Goal: Task Accomplishment & Management: Manage account settings

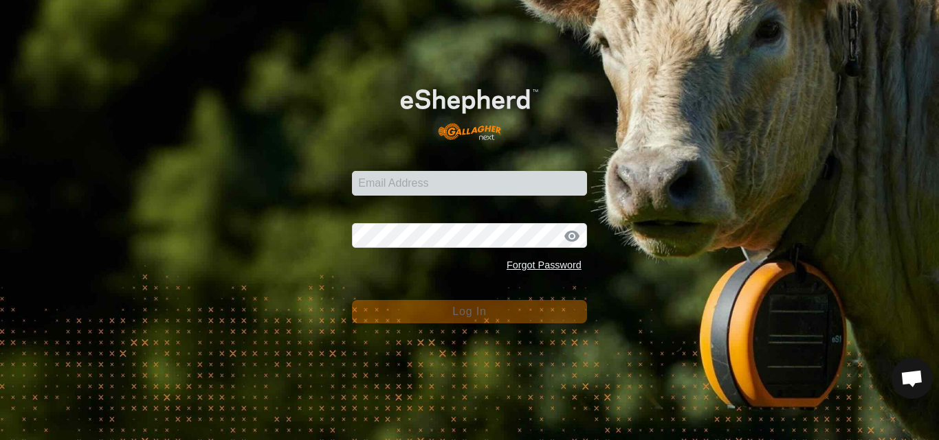
type input "[PERSON_NAME][EMAIL_ADDRESS][DOMAIN_NAME]"
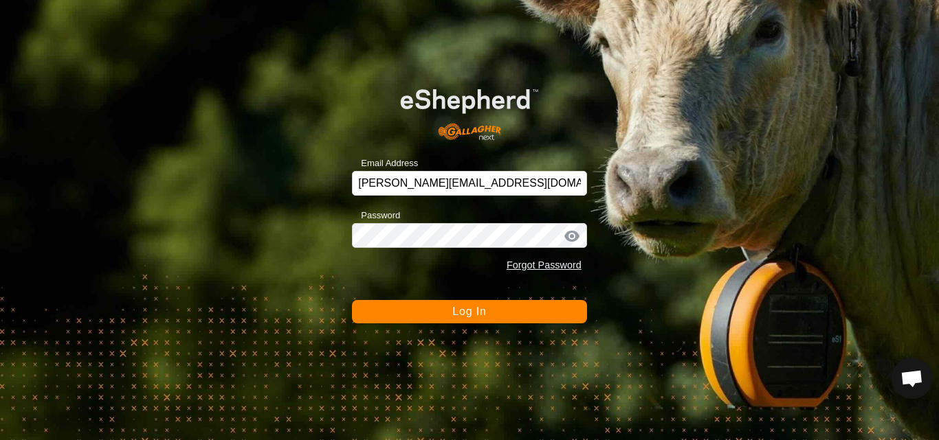
click at [471, 315] on span "Log In" at bounding box center [469, 312] width 34 height 12
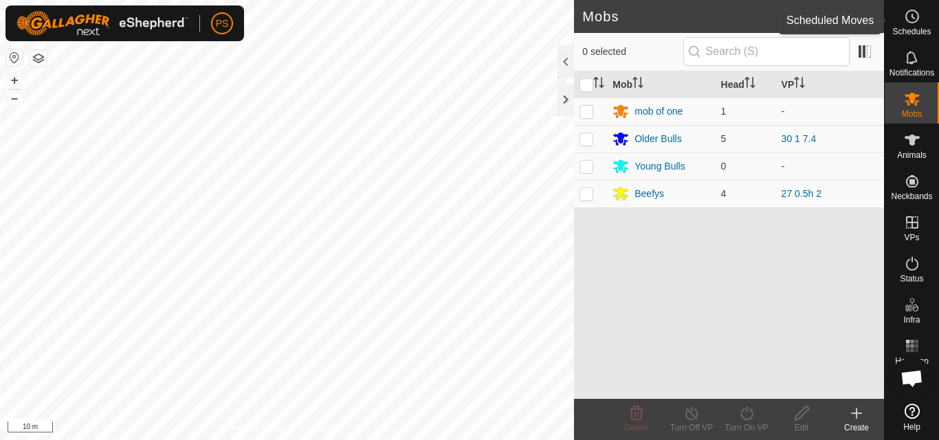
click at [910, 19] on icon at bounding box center [912, 16] width 16 height 16
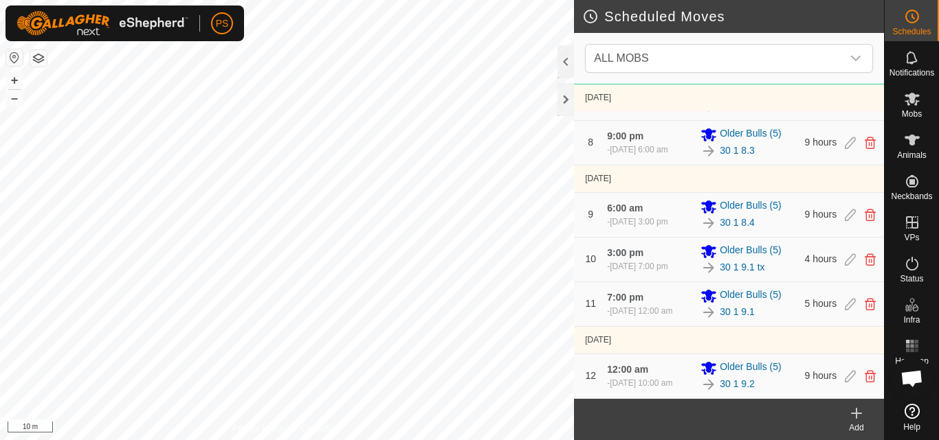
scroll to position [494, 0]
click at [857, 414] on icon at bounding box center [856, 414] width 10 height 0
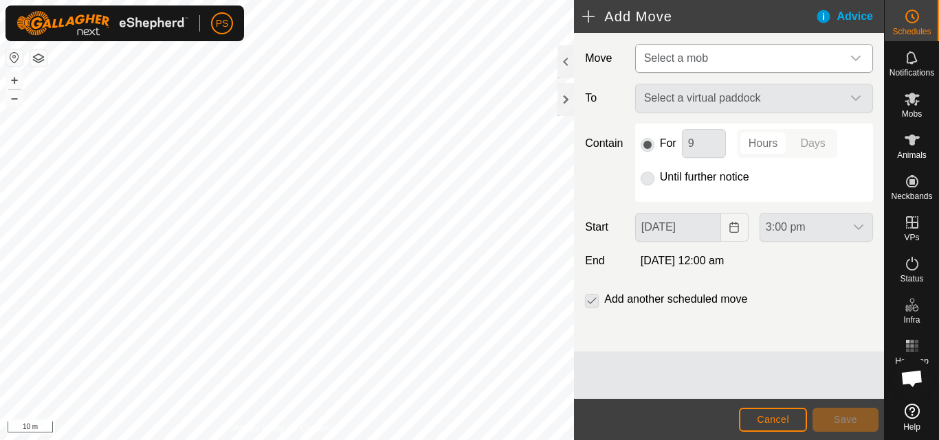
click at [853, 56] on icon "dropdown trigger" at bounding box center [855, 58] width 11 height 11
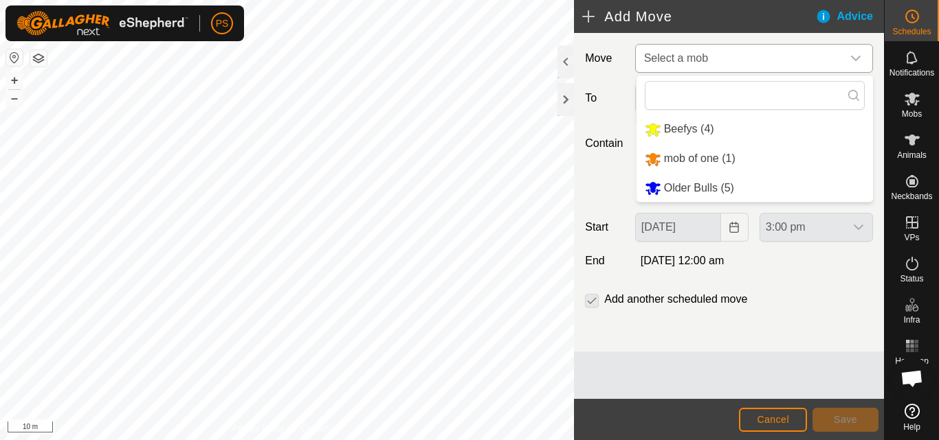
click at [700, 183] on li "Older Bulls (5)" at bounding box center [754, 189] width 236 height 28
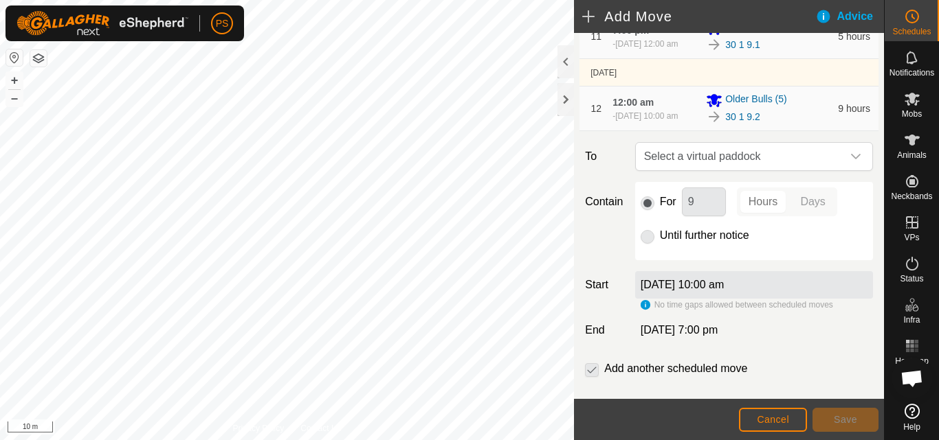
scroll to position [784, 0]
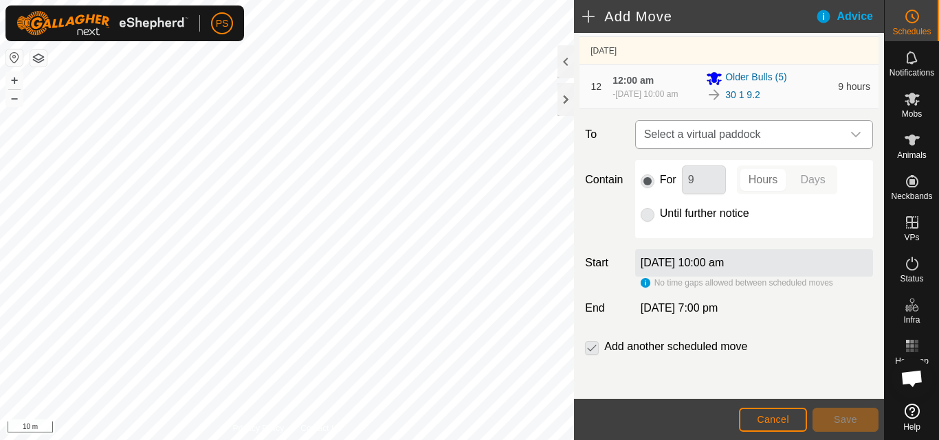
click at [851, 135] on icon "dropdown trigger" at bounding box center [856, 134] width 10 height 5
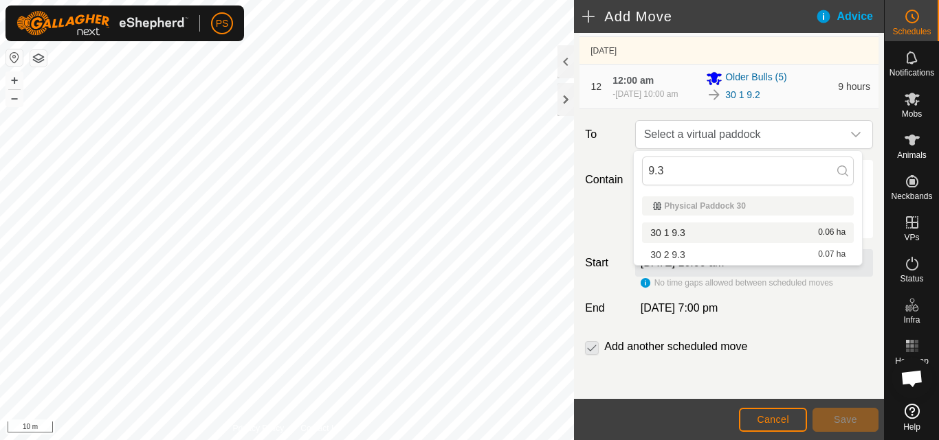
type input "9.3"
click at [697, 232] on li "30 1 9.3 0.06 ha" at bounding box center [748, 233] width 212 height 21
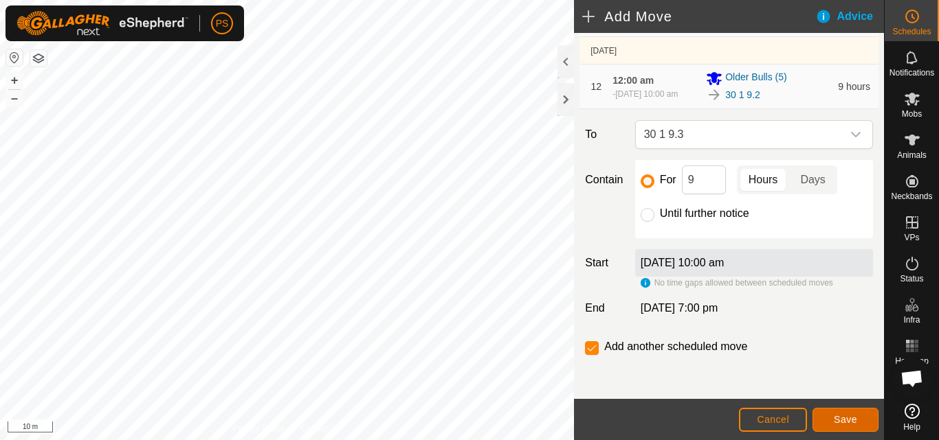
click at [849, 413] on button "Save" at bounding box center [845, 420] width 66 height 24
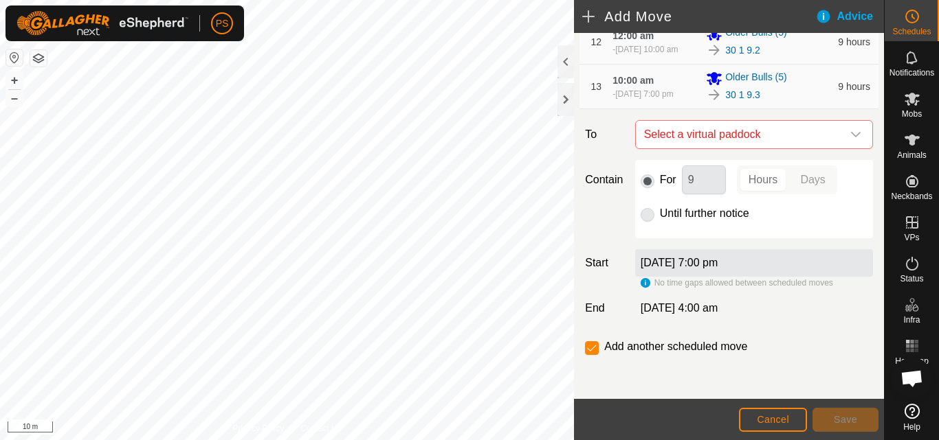
scroll to position [766, 0]
click at [851, 137] on icon "dropdown trigger" at bounding box center [856, 134] width 10 height 5
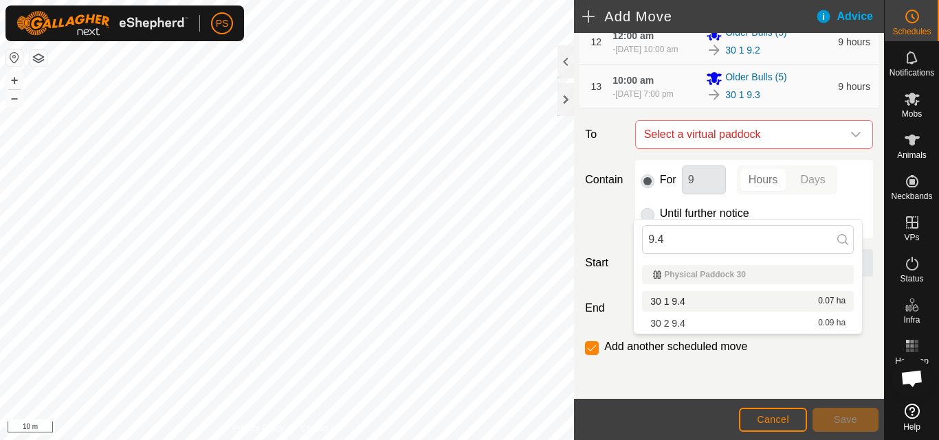
type input "9.4"
click at [687, 299] on li "30 1 9.4 0.07 ha" at bounding box center [748, 301] width 212 height 21
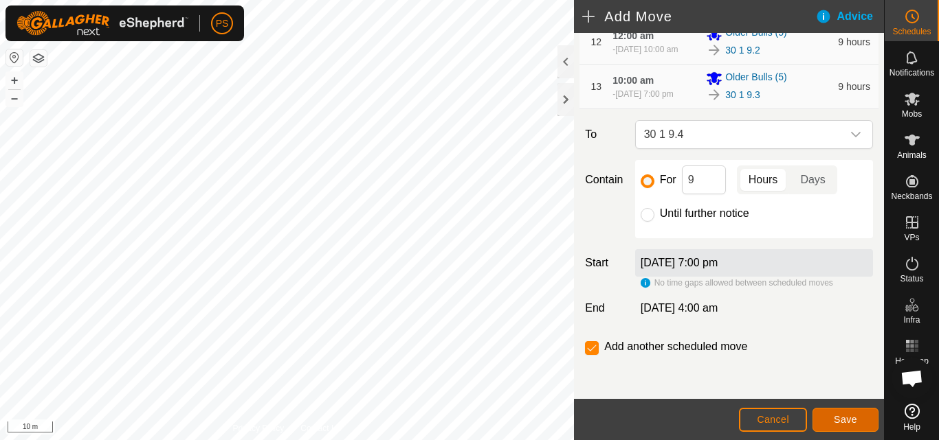
click at [851, 419] on span "Save" at bounding box center [845, 419] width 23 height 11
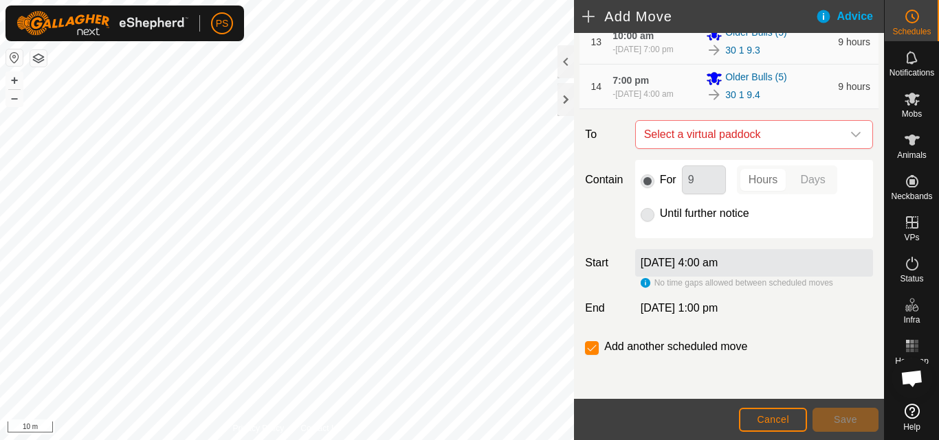
scroll to position [886, 0]
click at [850, 131] on icon "dropdown trigger" at bounding box center [855, 134] width 11 height 11
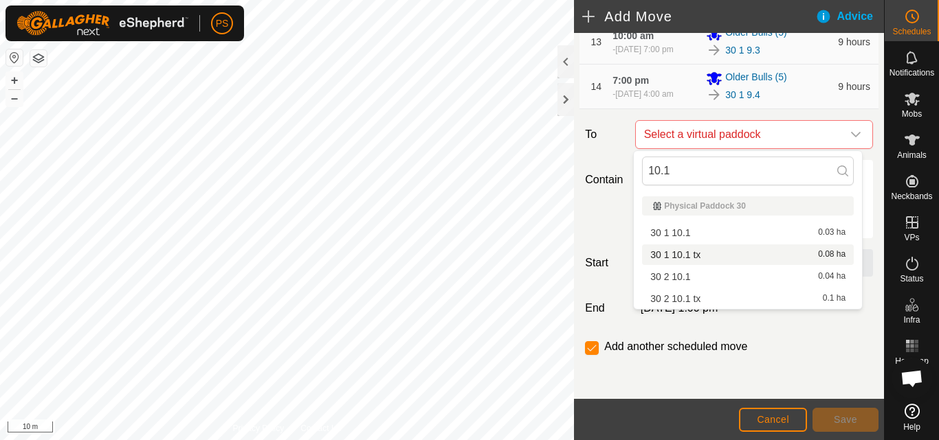
type input "10.1"
click at [700, 254] on li "30 1 10.1 tx 0.08 ha" at bounding box center [748, 255] width 212 height 21
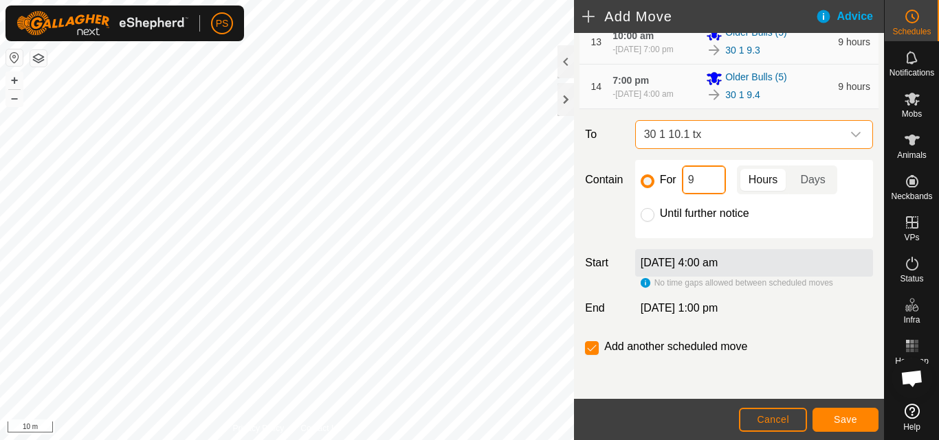
click at [713, 178] on input "9" at bounding box center [704, 180] width 44 height 29
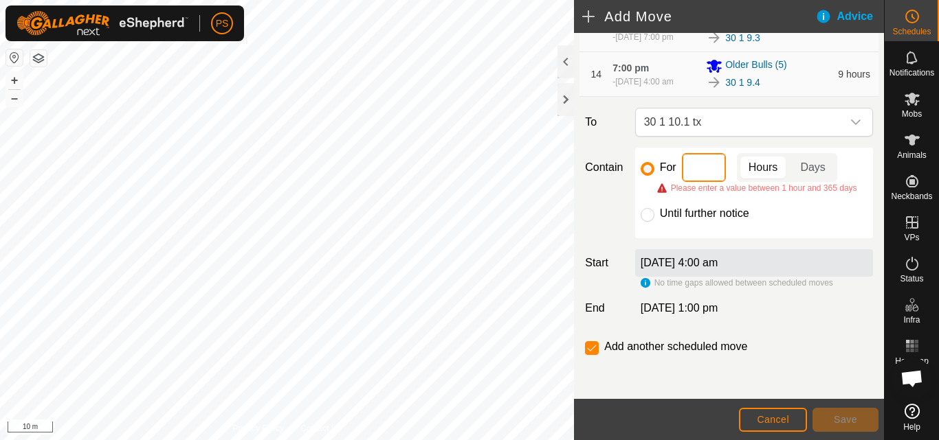
type input "4"
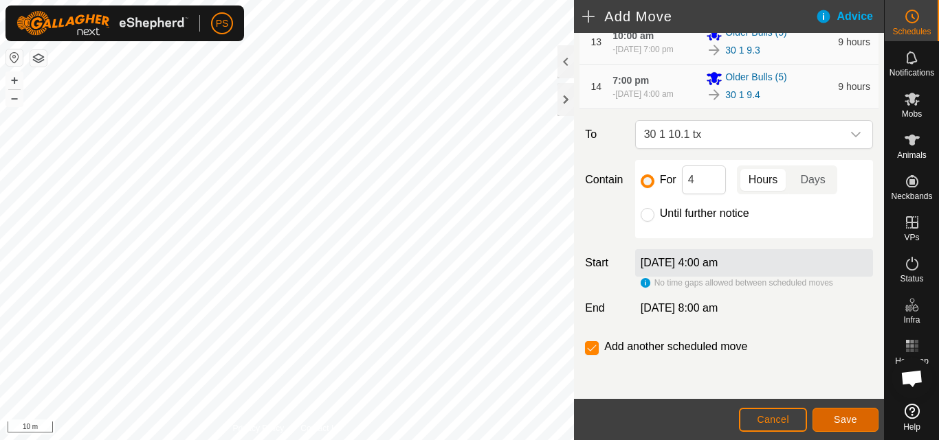
click at [846, 419] on span "Save" at bounding box center [845, 419] width 23 height 11
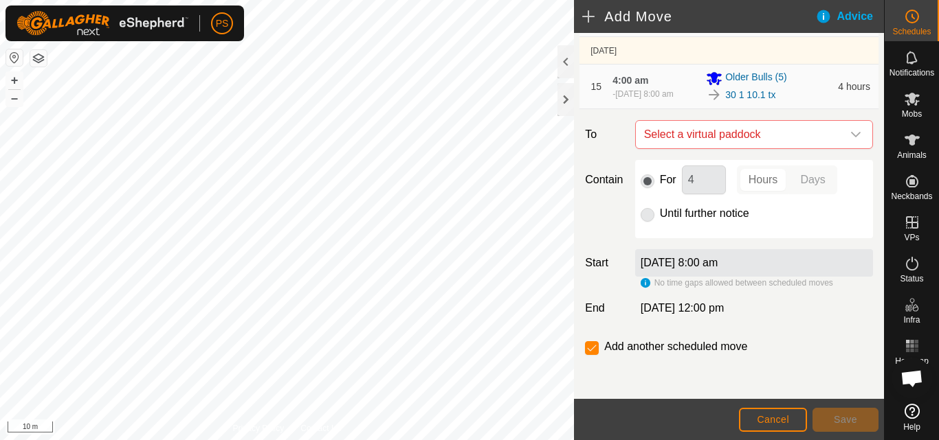
scroll to position [964, 0]
click at [850, 135] on icon "dropdown trigger" at bounding box center [855, 134] width 11 height 11
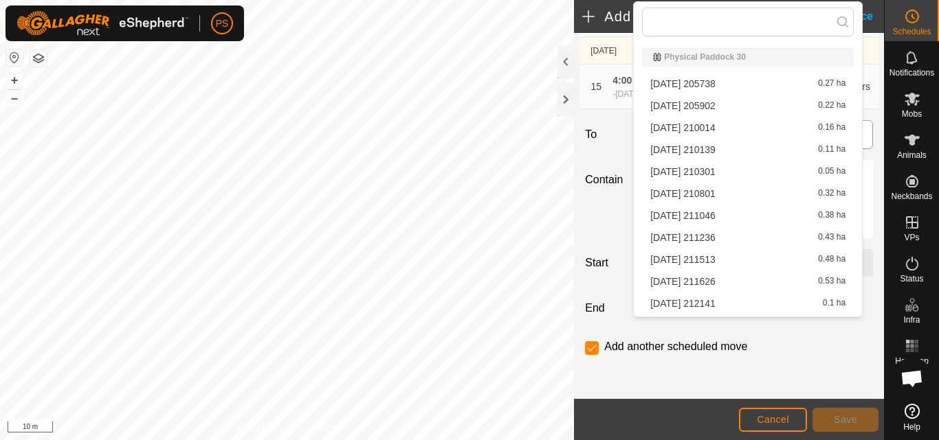
type input "4"
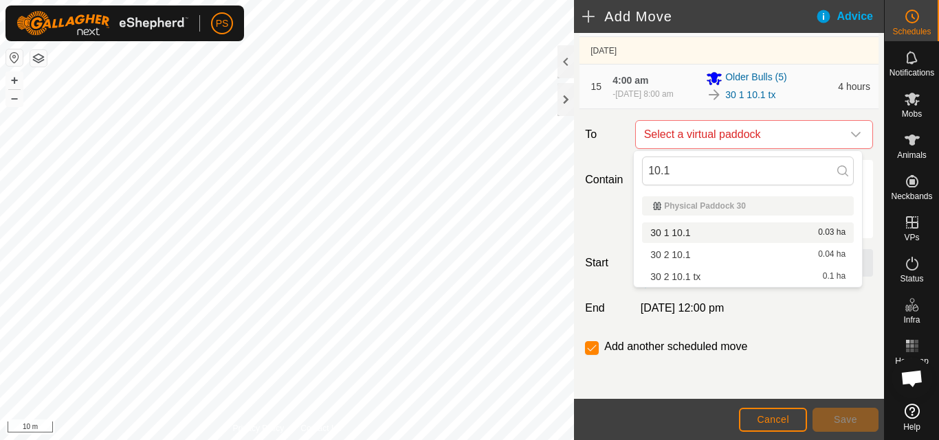
type input "10.1"
click at [683, 233] on li "30 1 10.1 0.03 ha" at bounding box center [748, 233] width 212 height 21
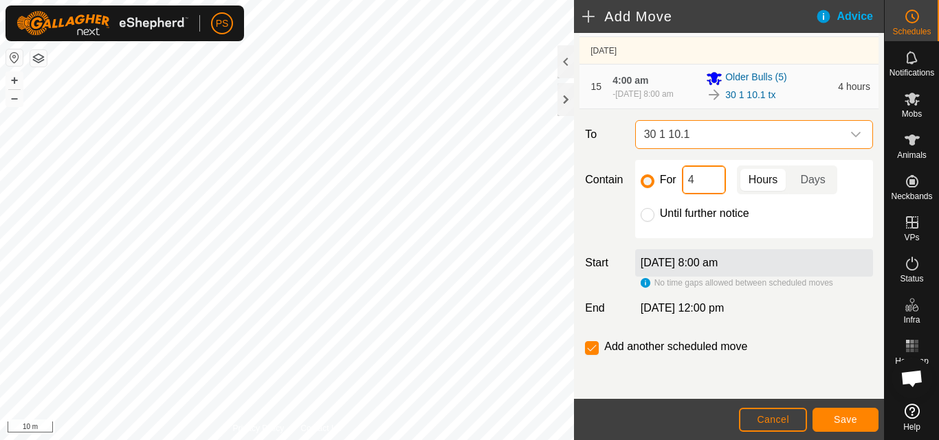
click at [708, 183] on input "4" at bounding box center [704, 180] width 44 height 29
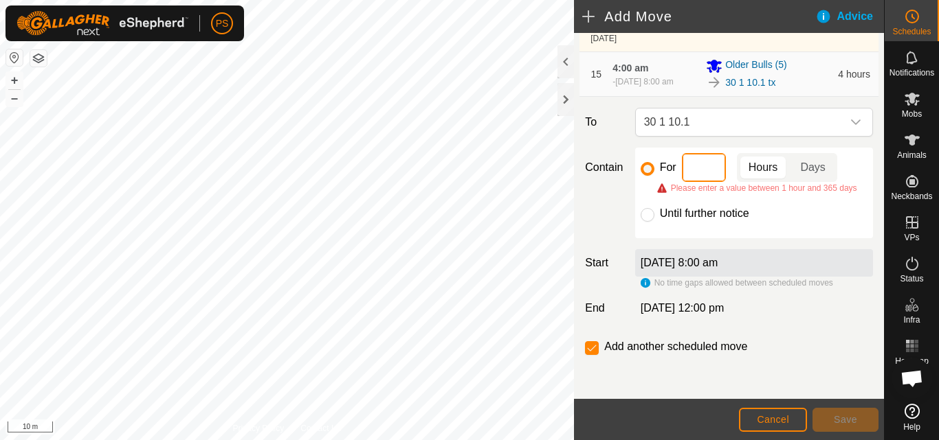
type input "5"
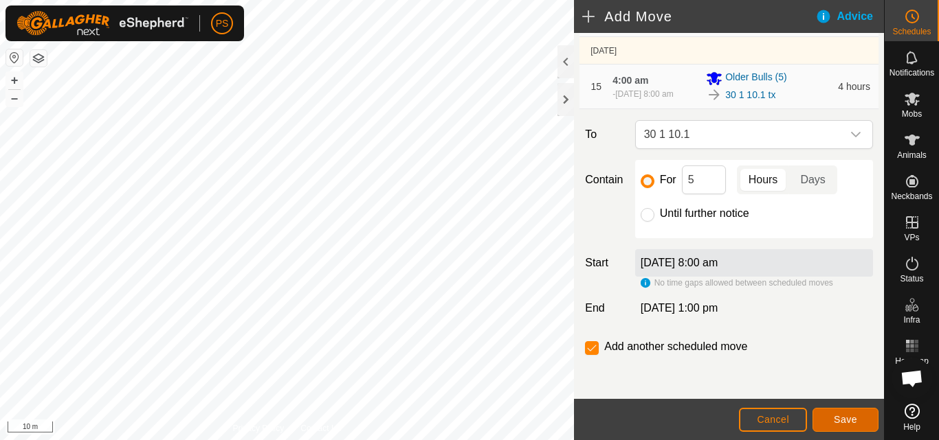
click at [843, 417] on span "Save" at bounding box center [845, 419] width 23 height 11
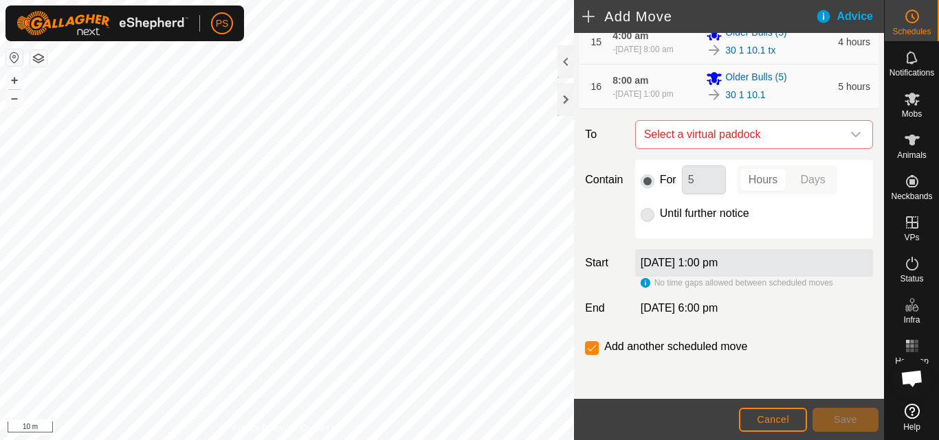
scroll to position [1015, 0]
click at [850, 131] on icon "dropdown trigger" at bounding box center [855, 134] width 11 height 11
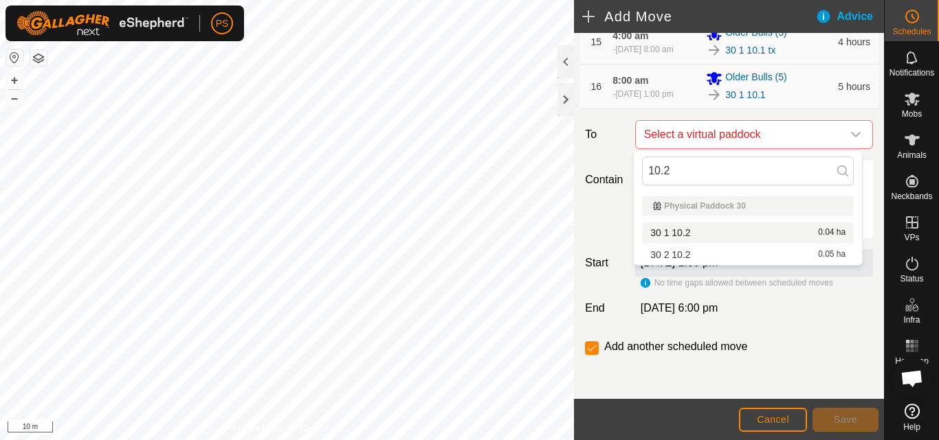
type input "10.2"
click at [681, 228] on li "30 1 10.2 0.04 ha" at bounding box center [748, 233] width 212 height 21
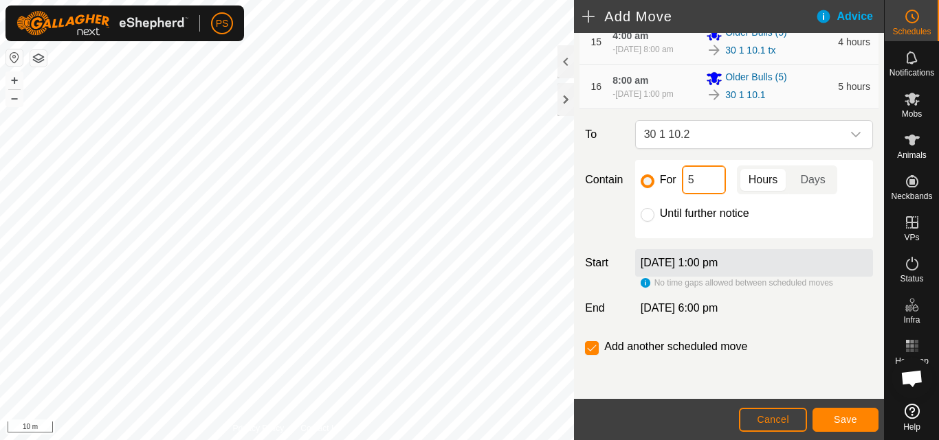
click at [703, 177] on input "5" at bounding box center [704, 180] width 44 height 29
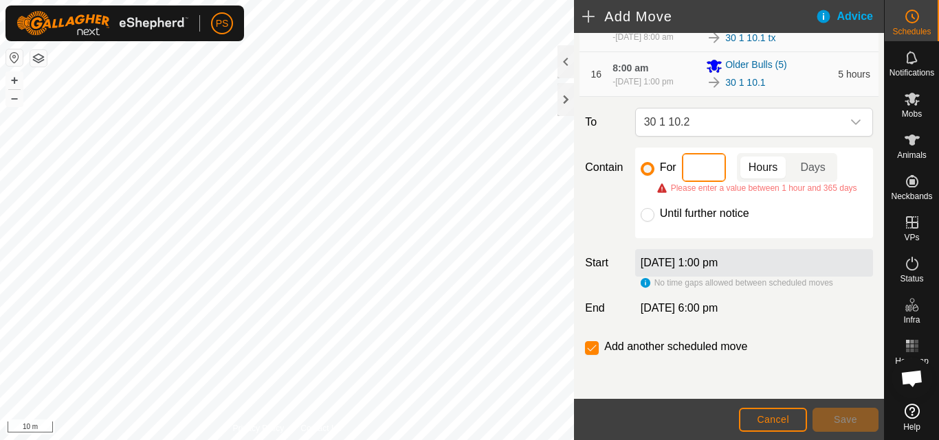
type input "9"
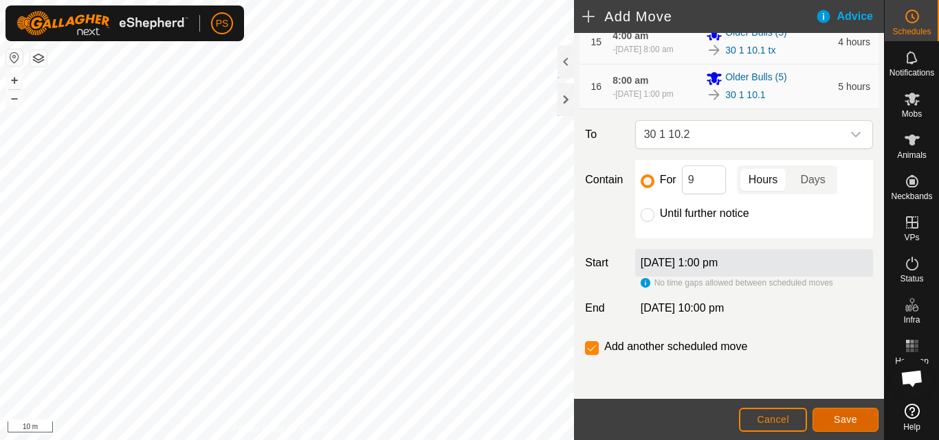
click at [849, 421] on span "Save" at bounding box center [845, 419] width 23 height 11
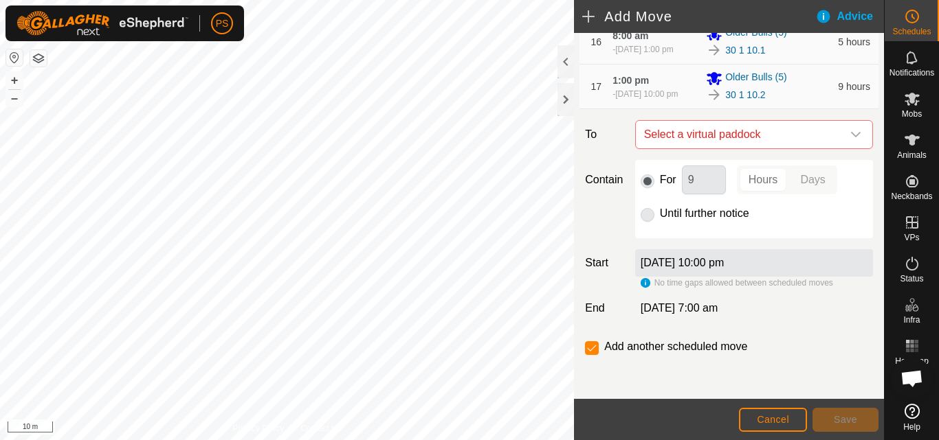
scroll to position [962, 0]
click at [850, 140] on icon "dropdown trigger" at bounding box center [855, 134] width 11 height 11
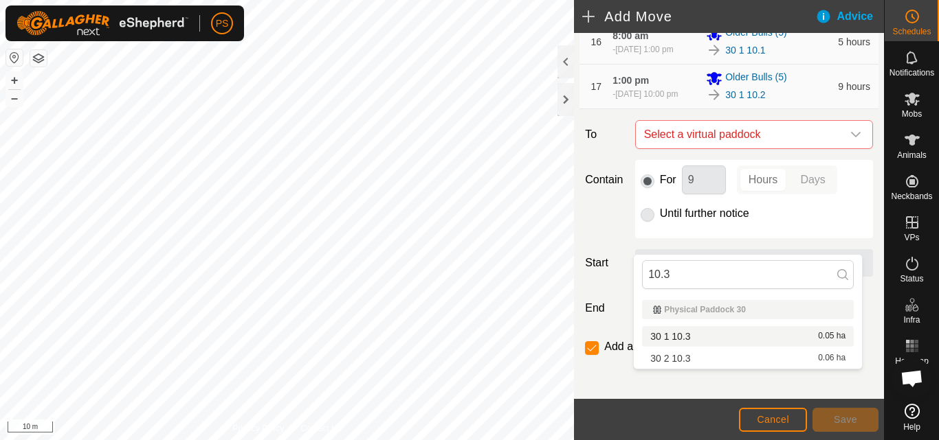
type input "10.3"
click at [688, 336] on li "30 1 10.3 0.05 ha" at bounding box center [748, 336] width 212 height 21
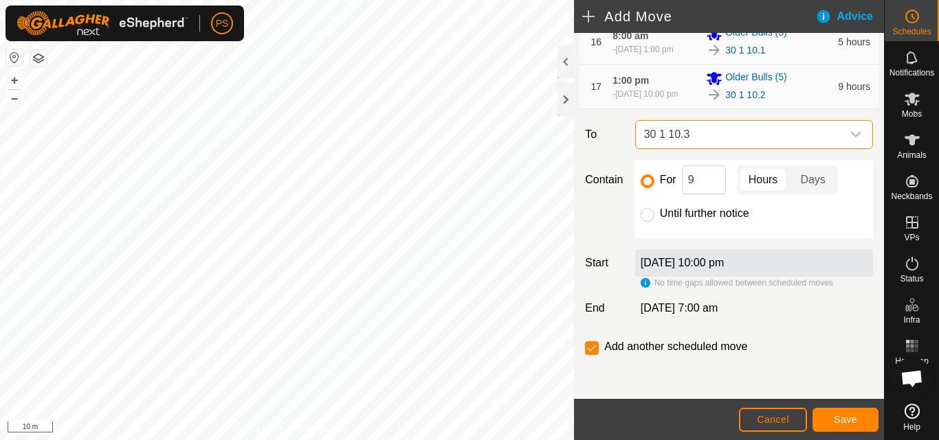
scroll to position [1066, 0]
click at [847, 421] on span "Save" at bounding box center [845, 419] width 23 height 11
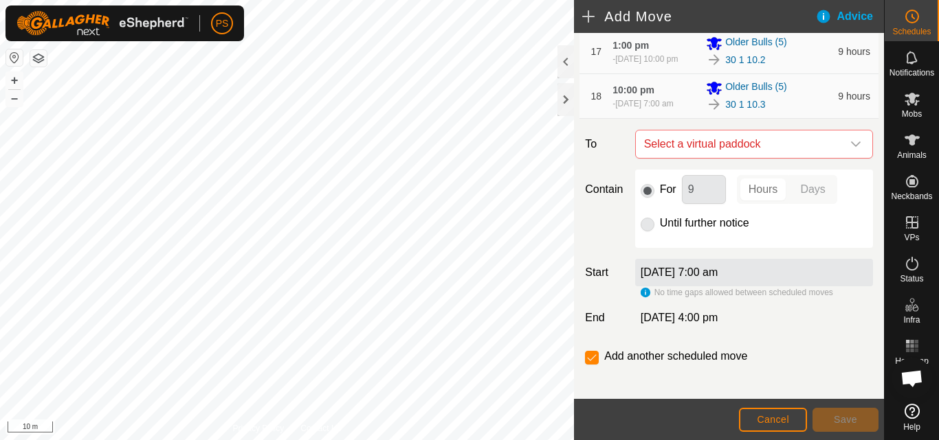
scroll to position [1117, 0]
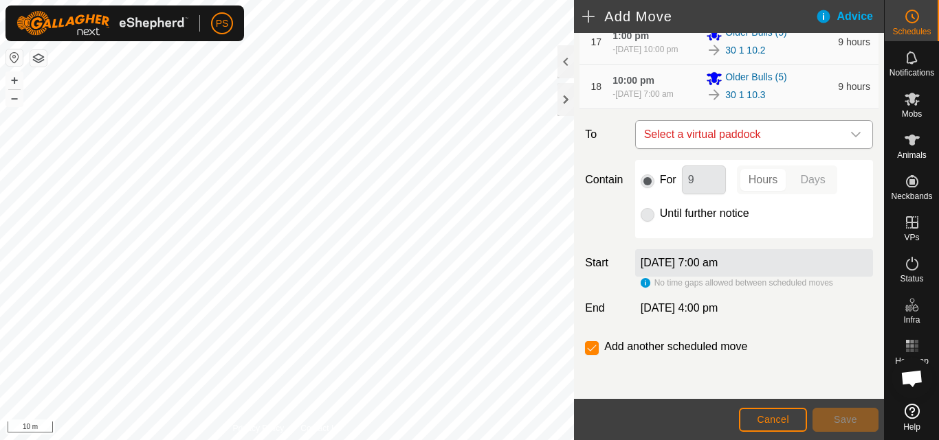
click at [845, 129] on div "dropdown trigger" at bounding box center [855, 134] width 27 height 27
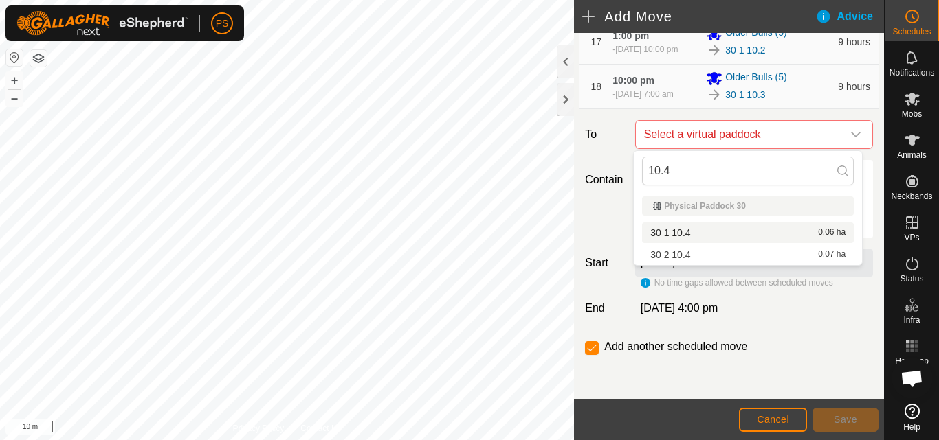
type input "10.4"
click at [684, 232] on li "30 1 10.4 0.06 ha" at bounding box center [748, 233] width 212 height 21
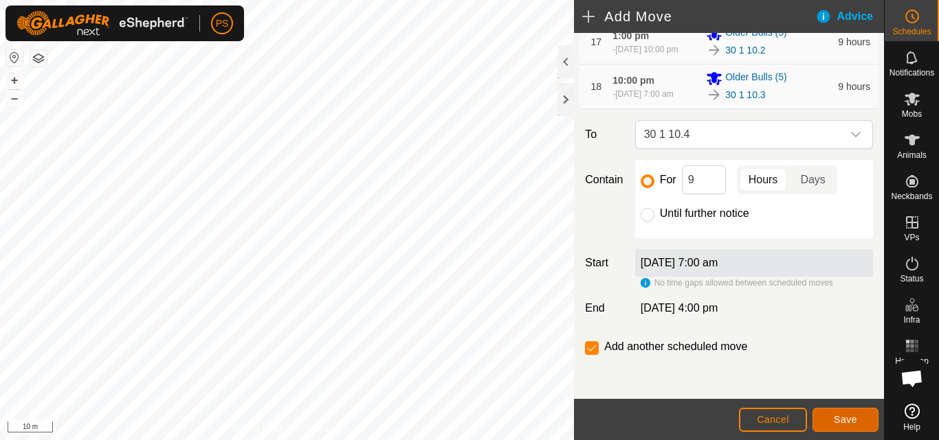
click at [845, 417] on span "Save" at bounding box center [845, 419] width 23 height 11
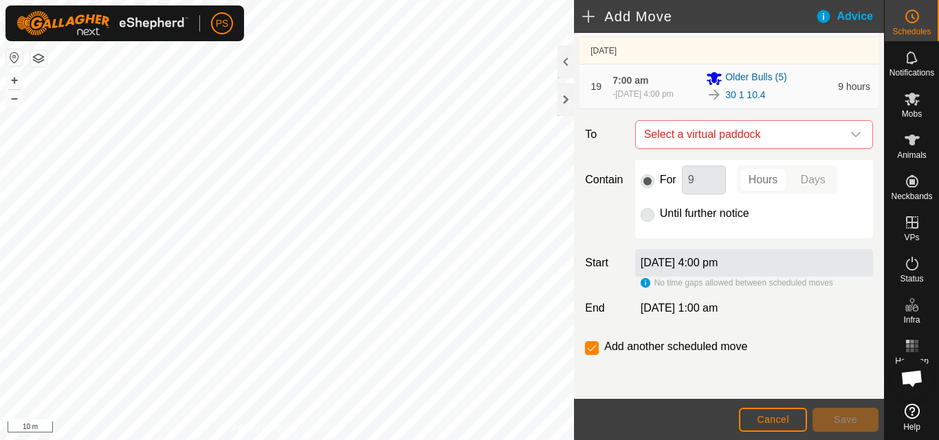
scroll to position [1100, 0]
click at [850, 140] on icon "dropdown trigger" at bounding box center [855, 134] width 11 height 11
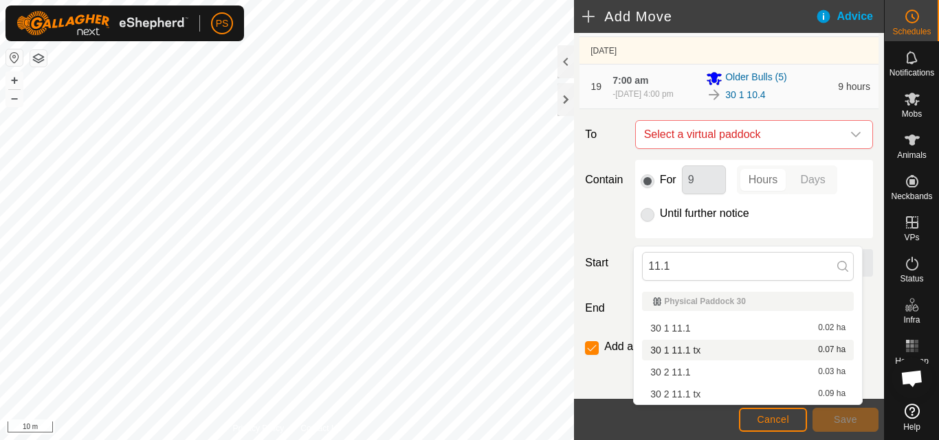
type input "11.1"
click at [702, 349] on li "30 1 11.1 tx 0.07 ha" at bounding box center [748, 350] width 212 height 21
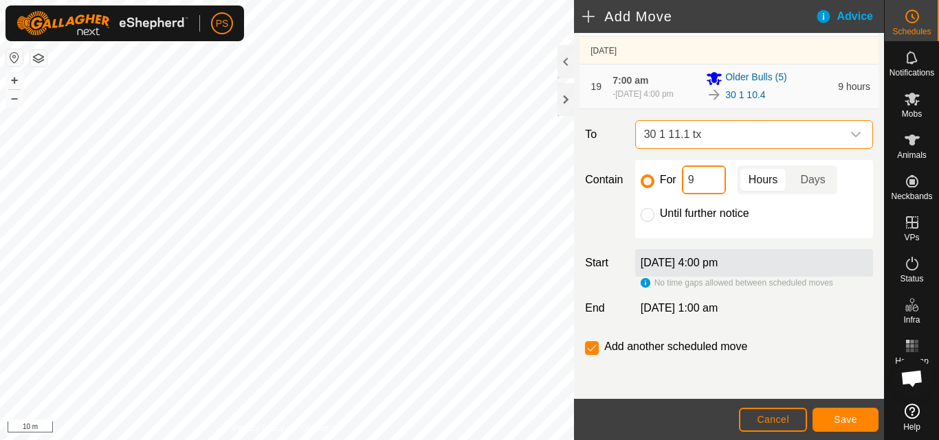
click at [708, 194] on input "9" at bounding box center [704, 180] width 44 height 29
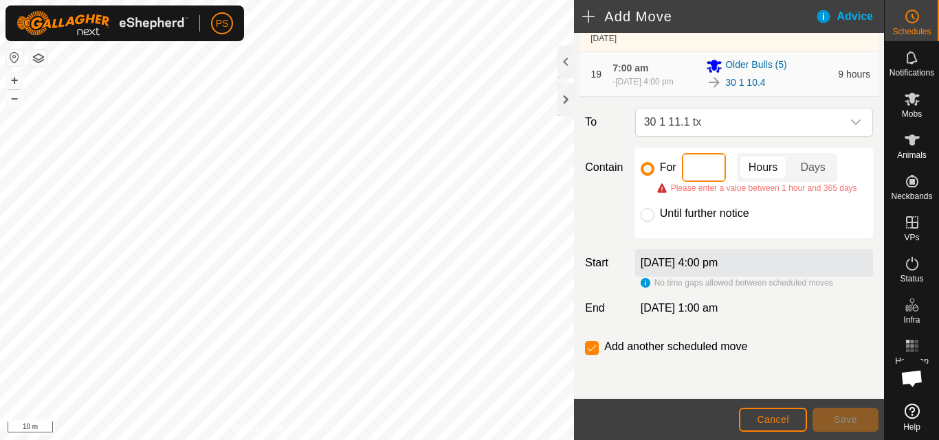
type input "4"
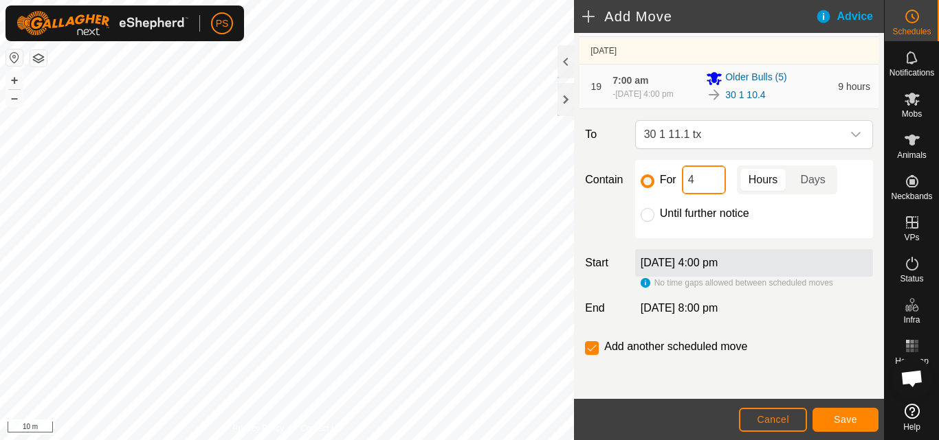
scroll to position [1195, 0]
click at [856, 424] on span "Save" at bounding box center [845, 419] width 23 height 11
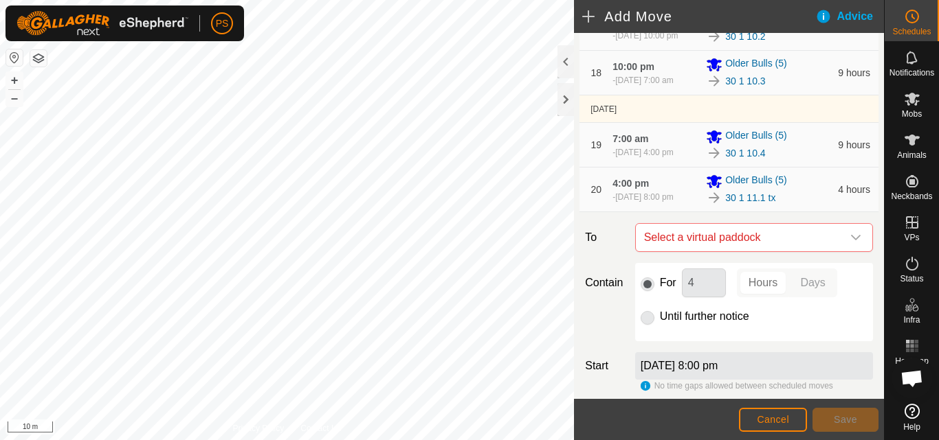
scroll to position [1100, 0]
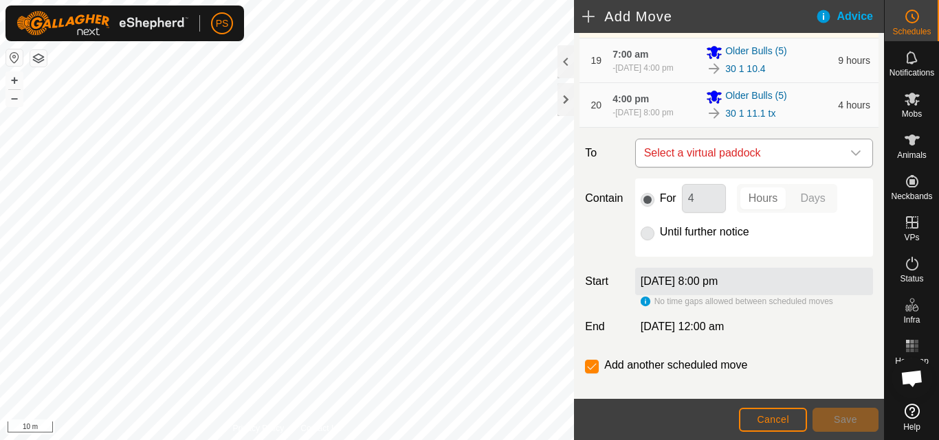
click at [850, 159] on icon "dropdown trigger" at bounding box center [855, 153] width 11 height 11
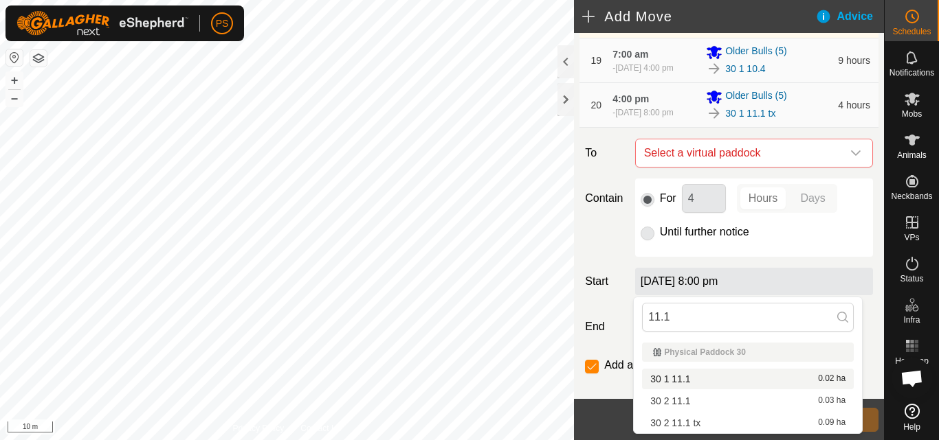
type input "11.1"
click at [687, 379] on li "30 1 11.1 0.02 ha" at bounding box center [748, 379] width 212 height 21
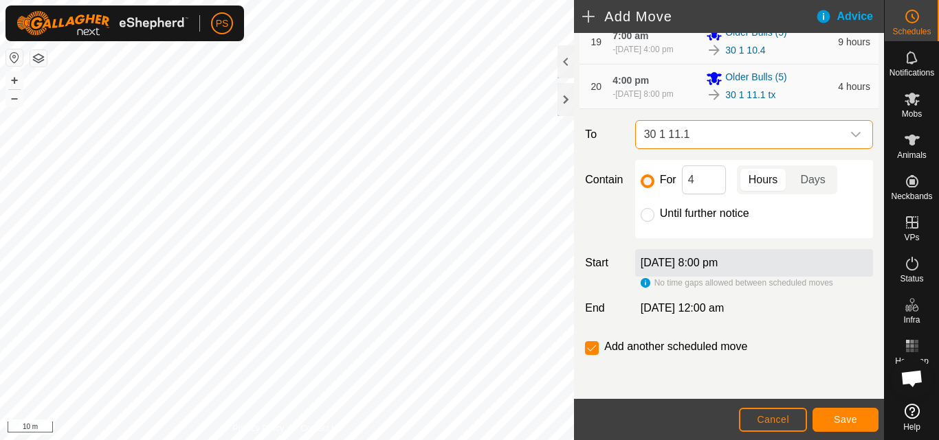
scroll to position [1246, 0]
click at [708, 179] on input "4" at bounding box center [704, 180] width 44 height 29
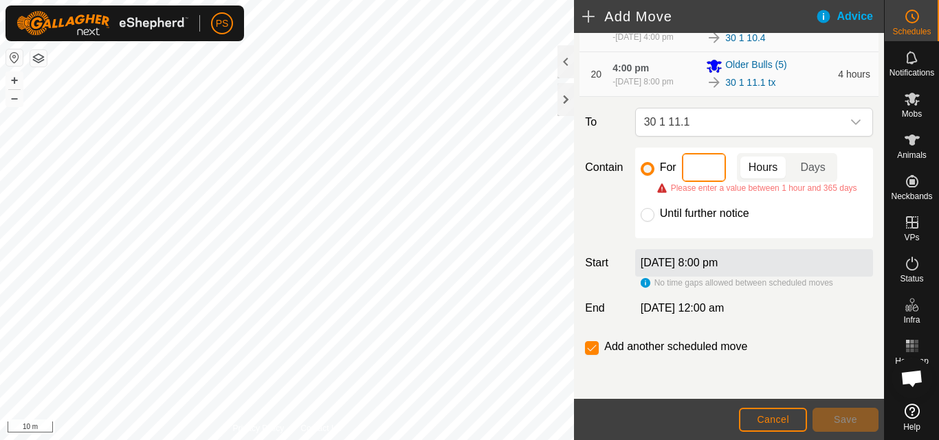
type input "5"
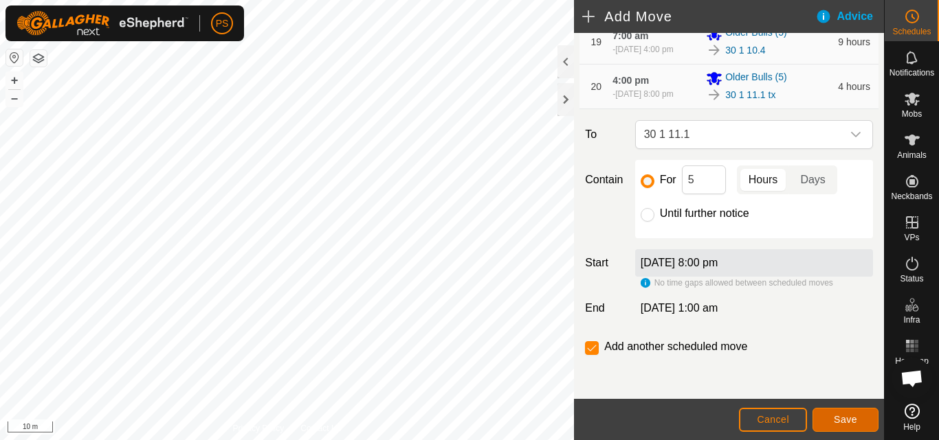
click at [849, 417] on span "Save" at bounding box center [845, 419] width 23 height 11
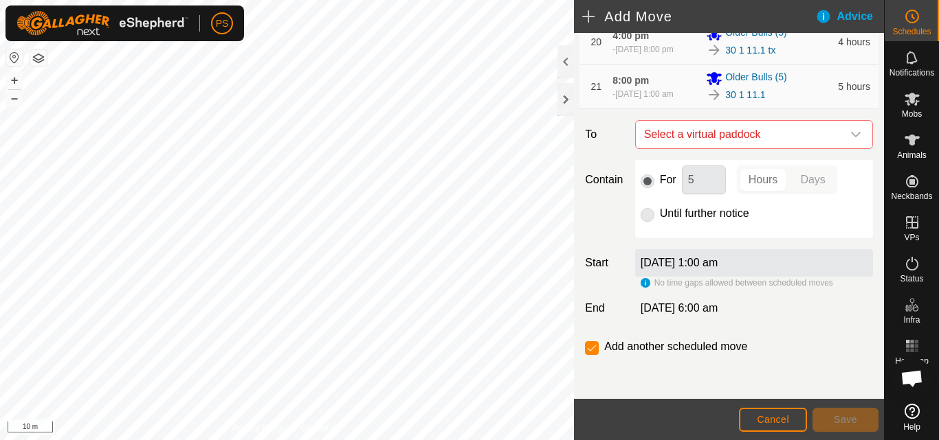
scroll to position [1237, 0]
click at [851, 137] on icon "dropdown trigger" at bounding box center [856, 134] width 10 height 5
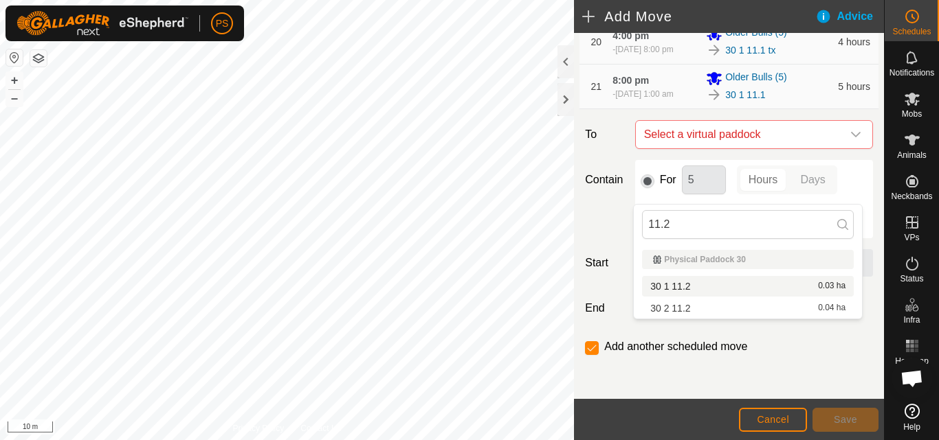
type input "11.2"
click at [685, 285] on li "30 1 11.2 0.03 ha" at bounding box center [748, 286] width 212 height 21
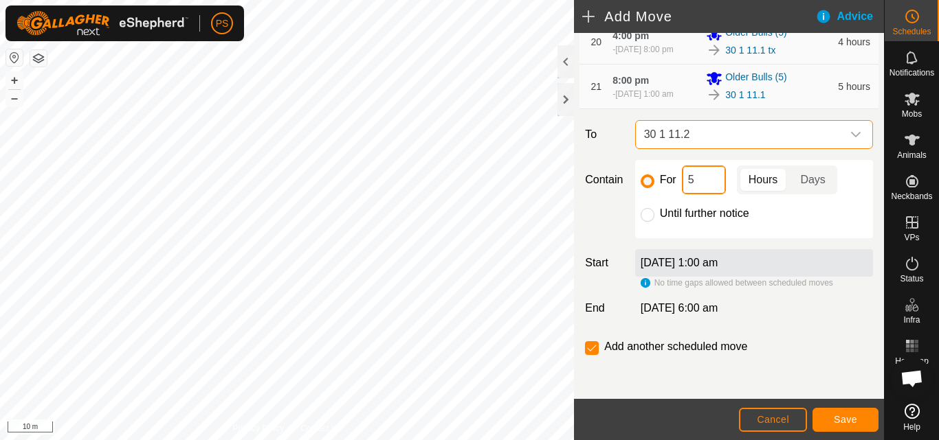
click at [708, 194] on input "5" at bounding box center [704, 180] width 44 height 29
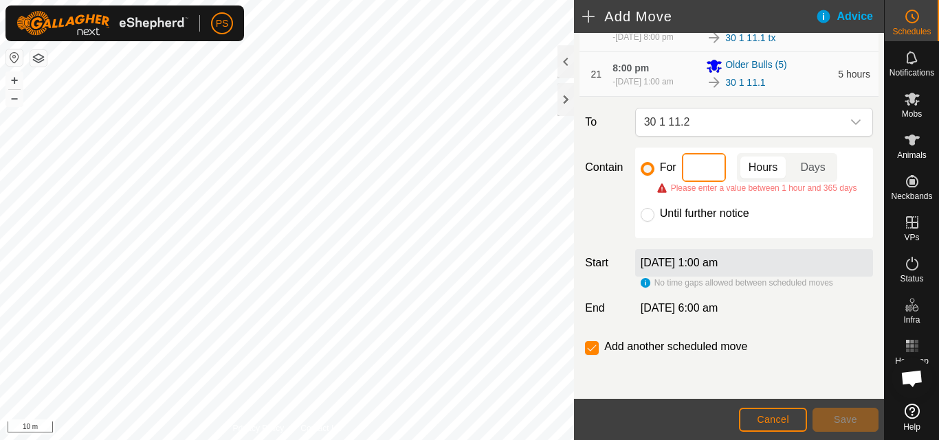
type input "9"
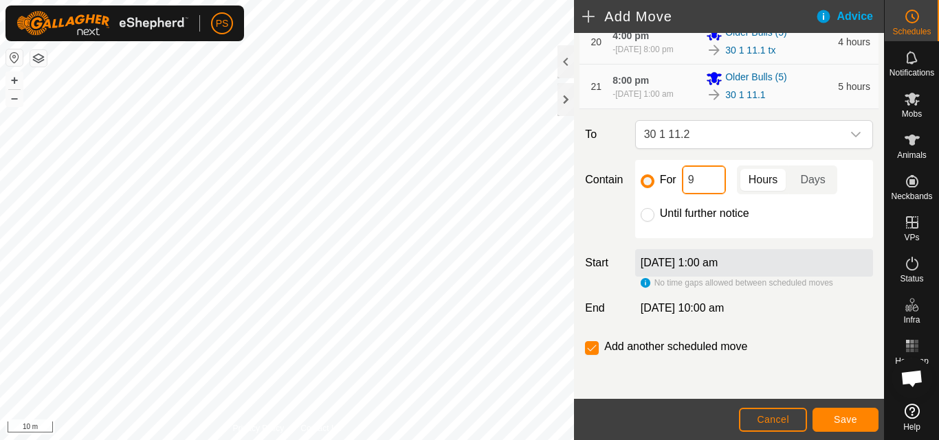
scroll to position [1291, 0]
click at [849, 418] on span "Save" at bounding box center [845, 419] width 23 height 11
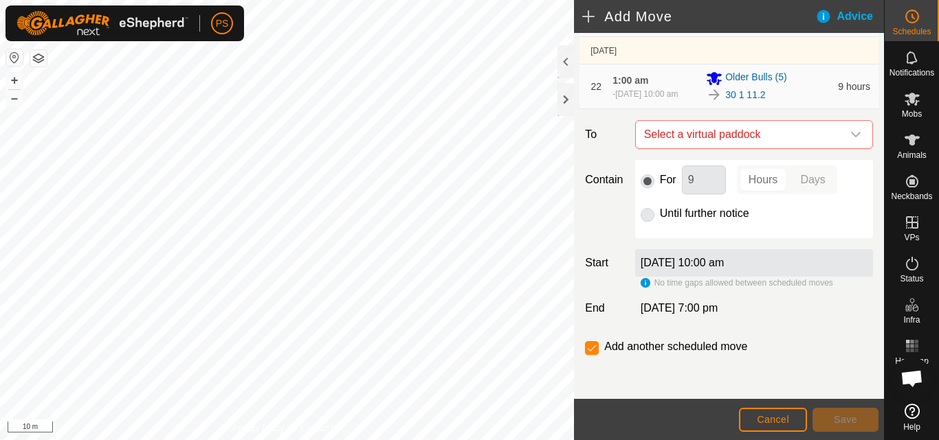
scroll to position [1363, 0]
click at [851, 135] on icon "dropdown trigger" at bounding box center [856, 134] width 10 height 5
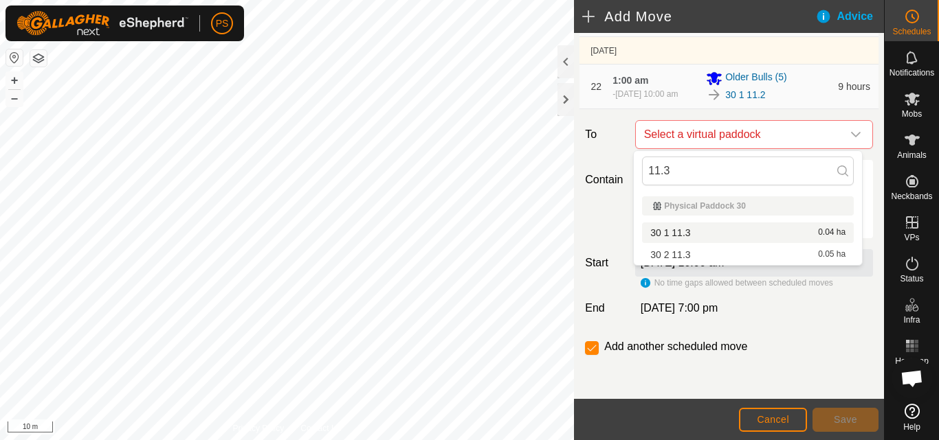
type input "11.3"
click at [700, 234] on div "30 1 11.3 0.04 ha" at bounding box center [747, 233] width 195 height 10
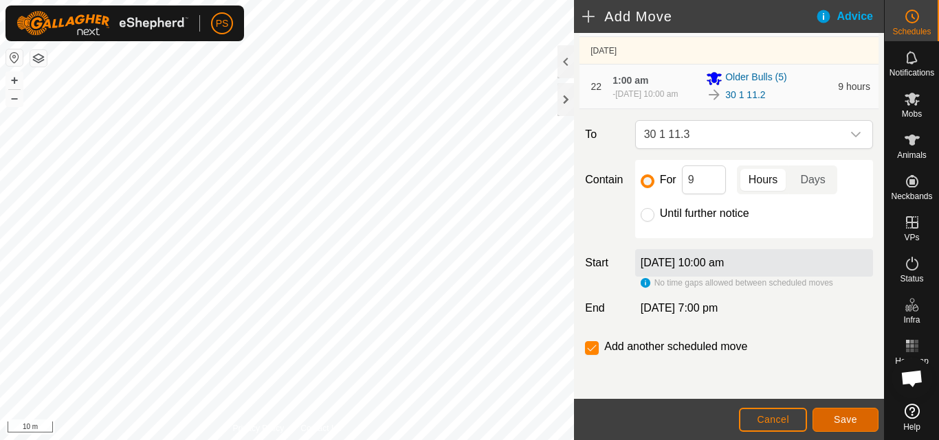
click at [839, 419] on span "Save" at bounding box center [845, 419] width 23 height 11
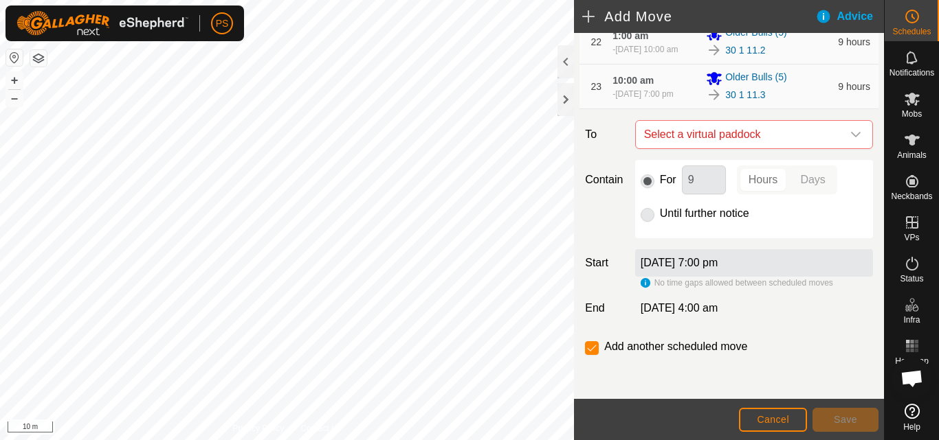
scroll to position [1407, 0]
click at [850, 135] on icon "dropdown trigger" at bounding box center [855, 134] width 11 height 11
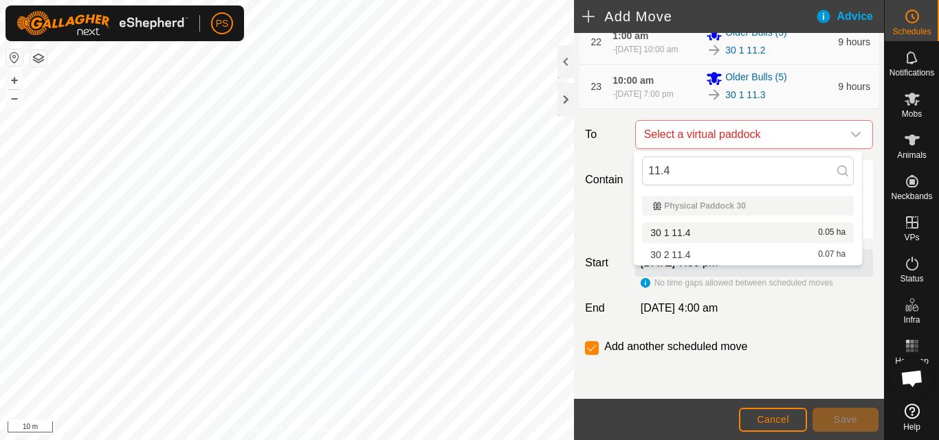
type input "11.4"
click at [689, 233] on li "30 1 11.4 0.05 ha" at bounding box center [748, 233] width 212 height 21
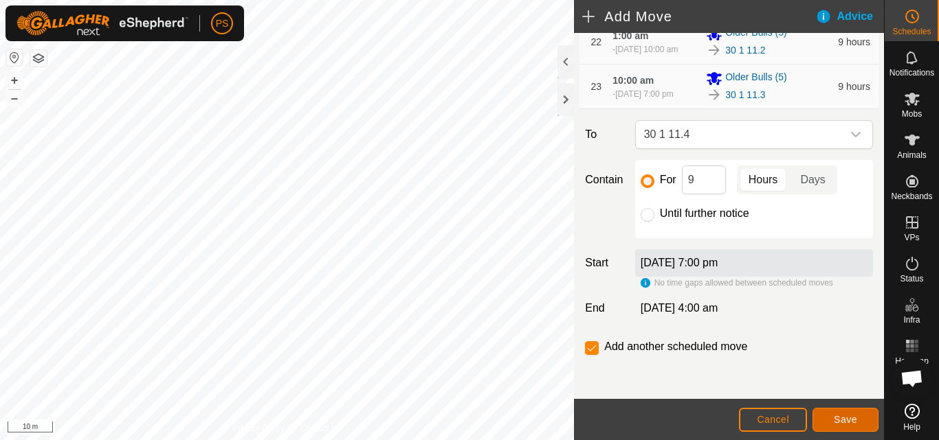
click at [849, 416] on span "Save" at bounding box center [845, 419] width 23 height 11
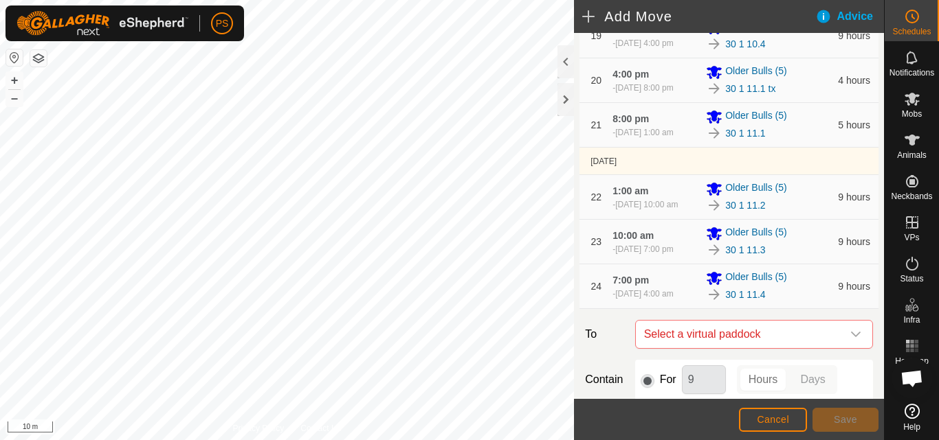
scroll to position [1443, 0]
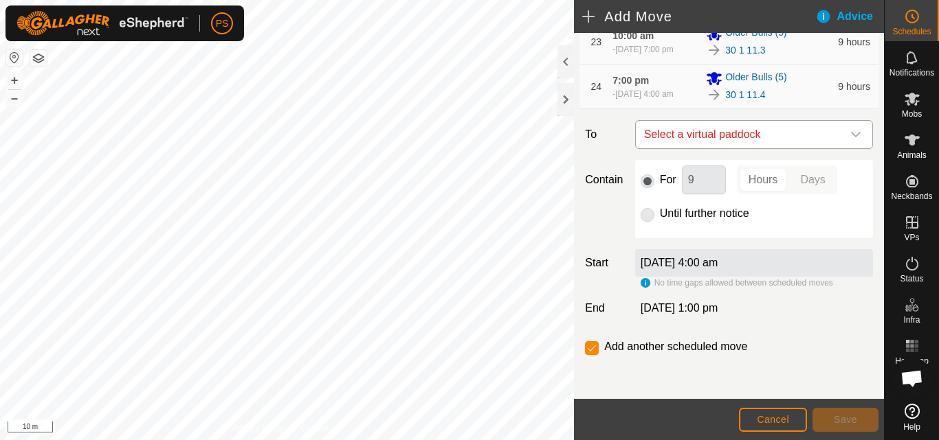
click at [850, 140] on icon "dropdown trigger" at bounding box center [855, 134] width 11 height 11
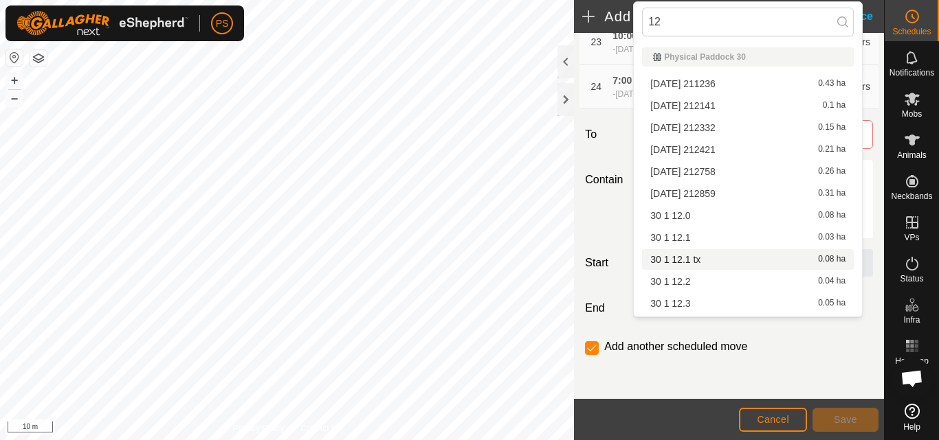
type input "12"
click at [698, 259] on li "30 1 12.1 tx 0.08 ha" at bounding box center [748, 259] width 212 height 21
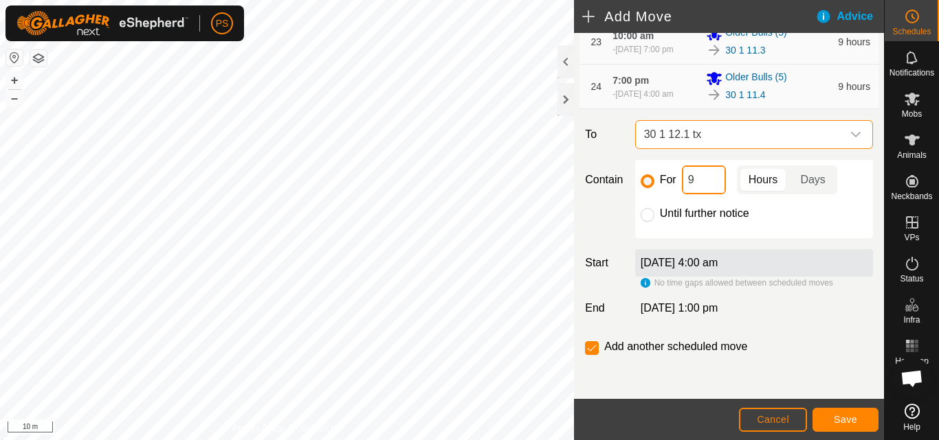
click at [712, 190] on input "9" at bounding box center [704, 180] width 44 height 29
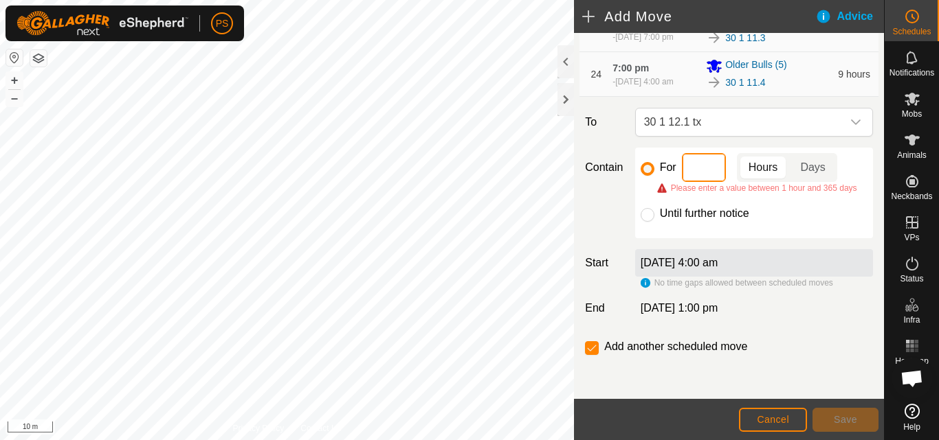
type input "4"
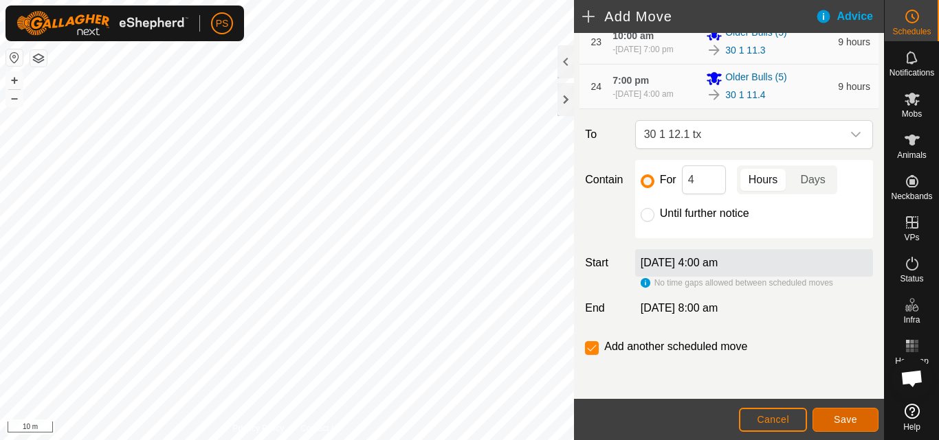
click at [845, 419] on span "Save" at bounding box center [845, 419] width 23 height 11
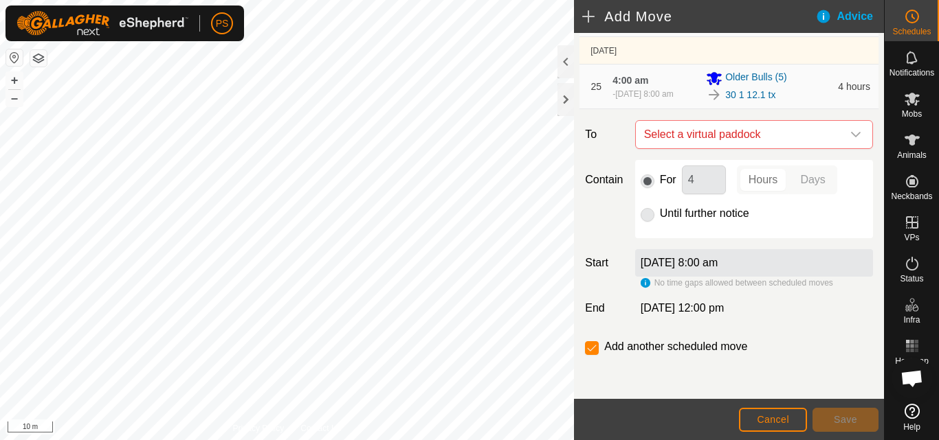
scroll to position [1524, 0]
click at [850, 133] on icon "dropdown trigger" at bounding box center [855, 134] width 11 height 11
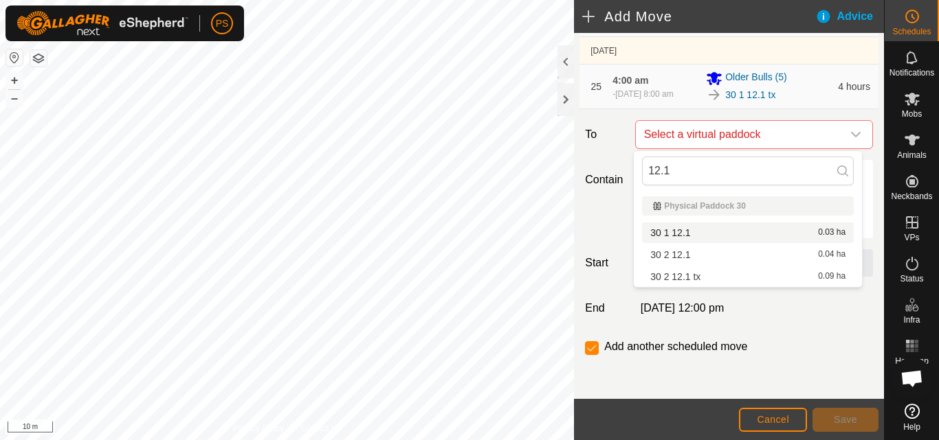
type input "12.1"
click at [678, 232] on li "30 1 12.1 0.03 ha" at bounding box center [748, 233] width 212 height 21
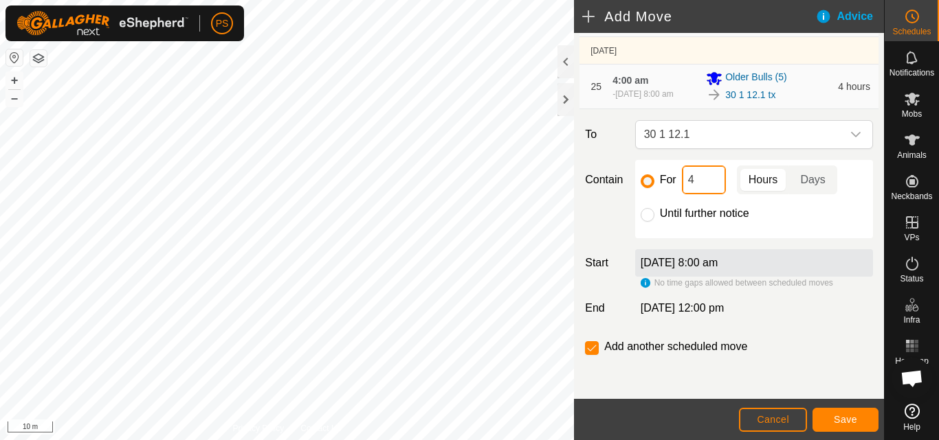
click at [708, 179] on input "4" at bounding box center [704, 180] width 44 height 29
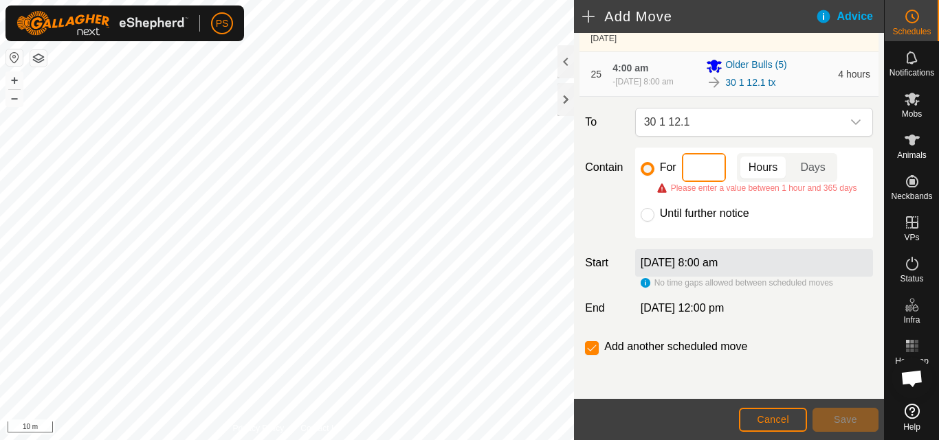
type input "5"
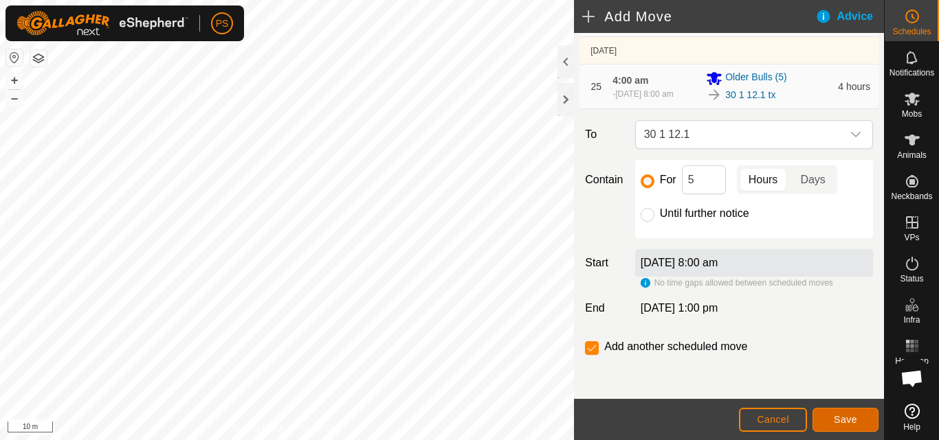
click at [847, 419] on span "Save" at bounding box center [845, 419] width 23 height 11
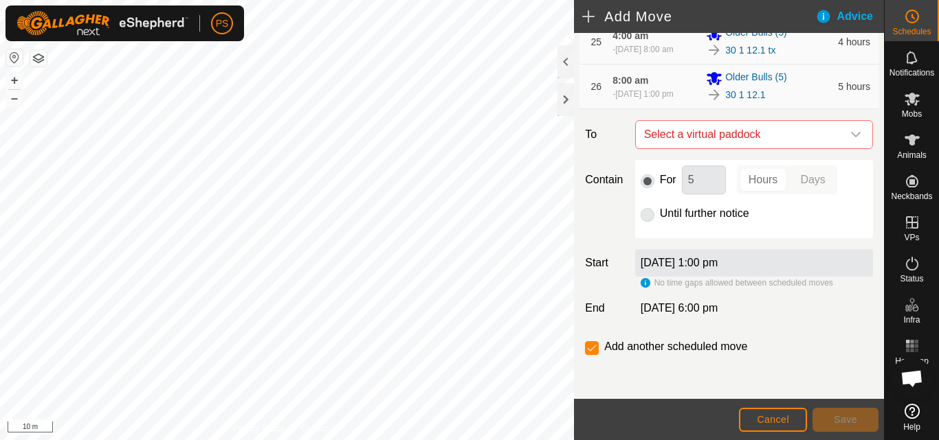
scroll to position [1431, 0]
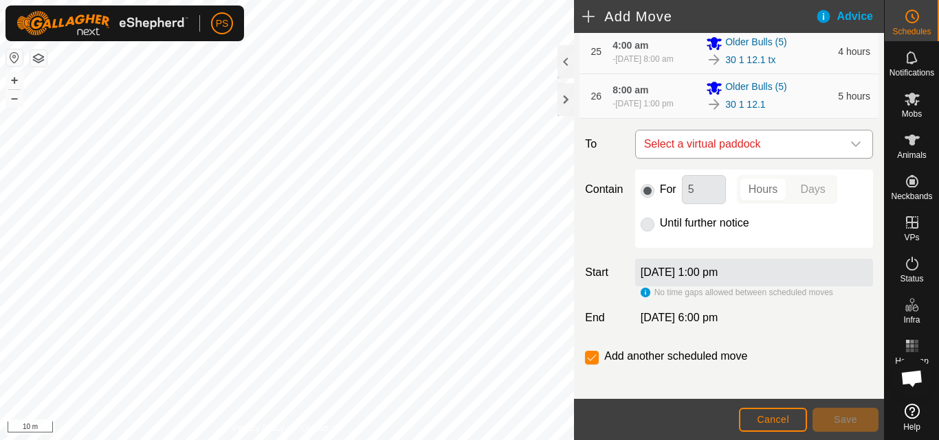
click at [851, 147] on icon "dropdown trigger" at bounding box center [856, 144] width 10 height 5
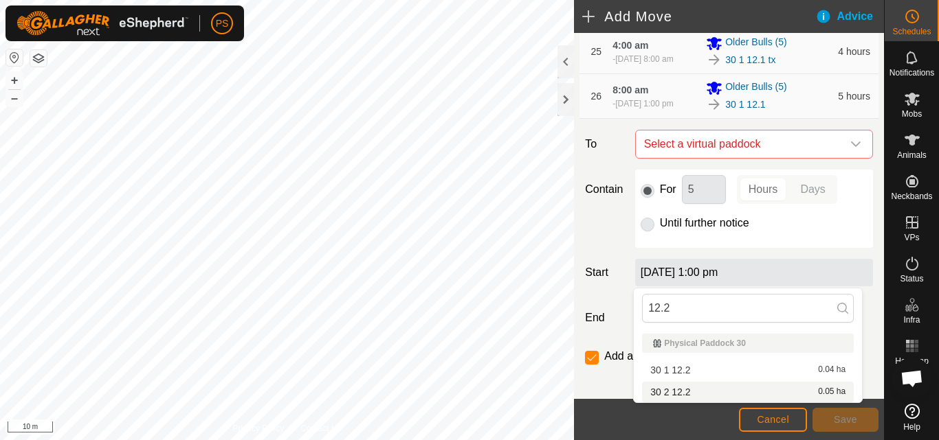
type input "12.2"
click at [685, 367] on span "30 1 12.2" at bounding box center [670, 371] width 40 height 10
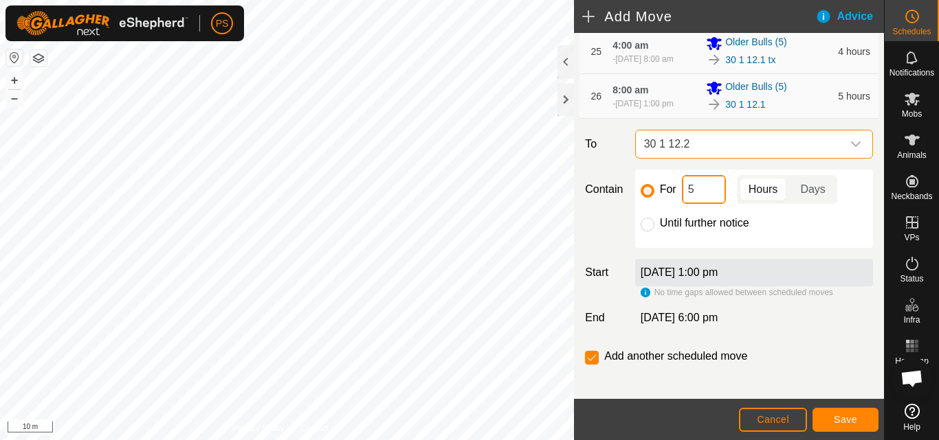
click at [711, 204] on input "5" at bounding box center [704, 189] width 44 height 29
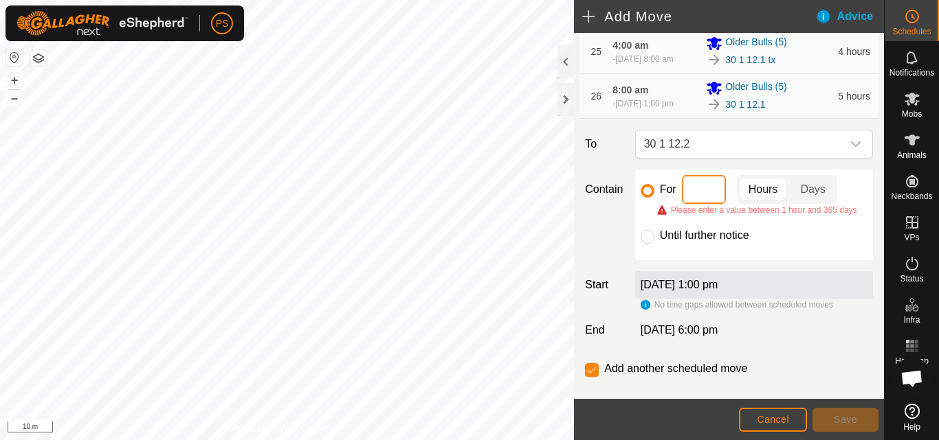
type input "9"
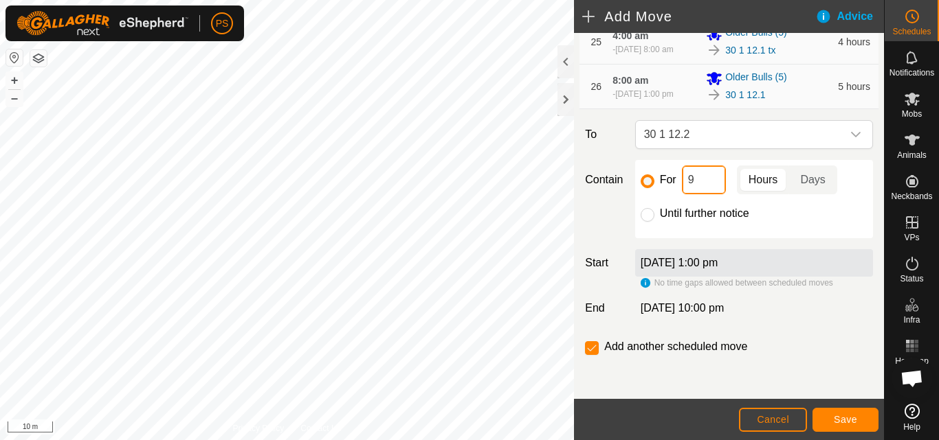
scroll to position [1569, 0]
click at [845, 421] on span "Save" at bounding box center [845, 419] width 23 height 11
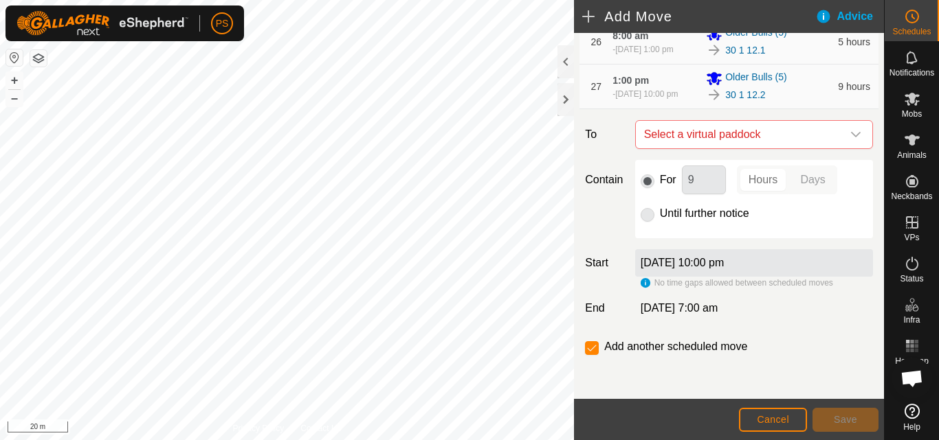
scroll to position [1614, 0]
